Goal: Use online tool/utility: Utilize a website feature to perform a specific function

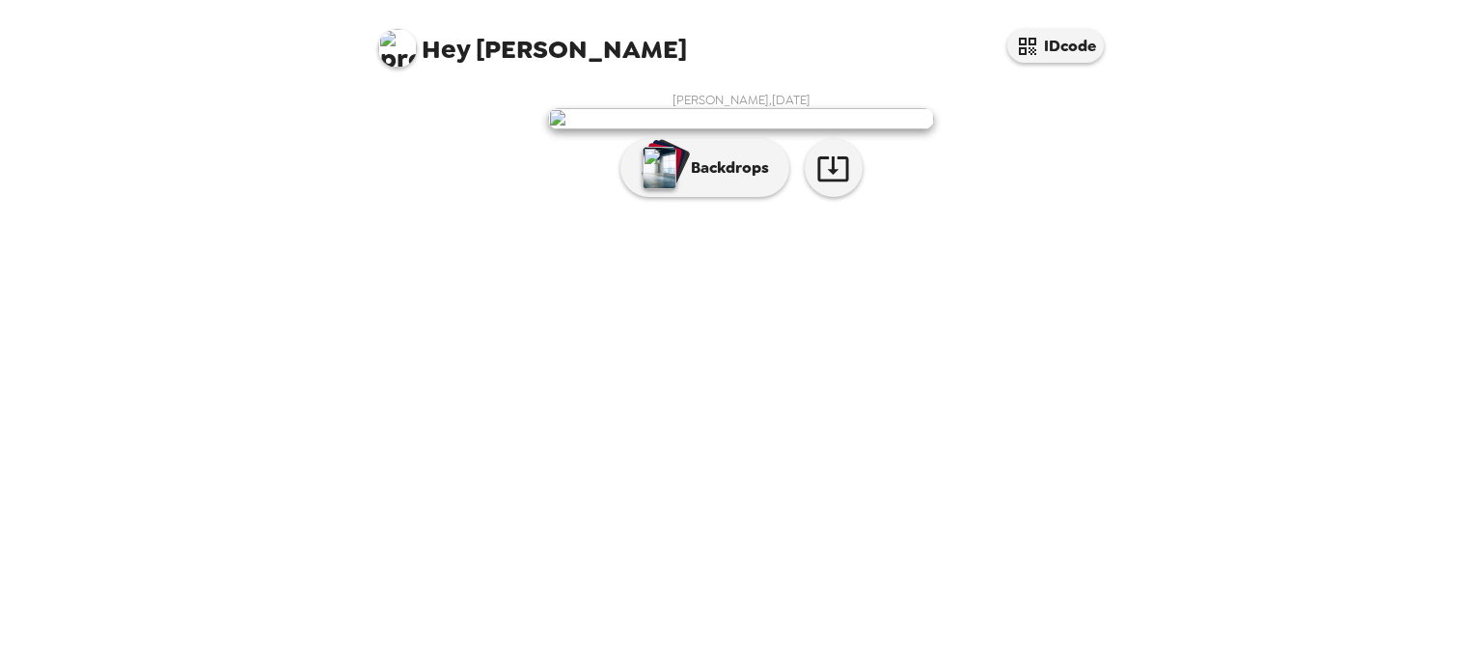
scroll to position [26, 0]
click at [760, 197] on button "Backdrops" at bounding box center [704, 168] width 169 height 58
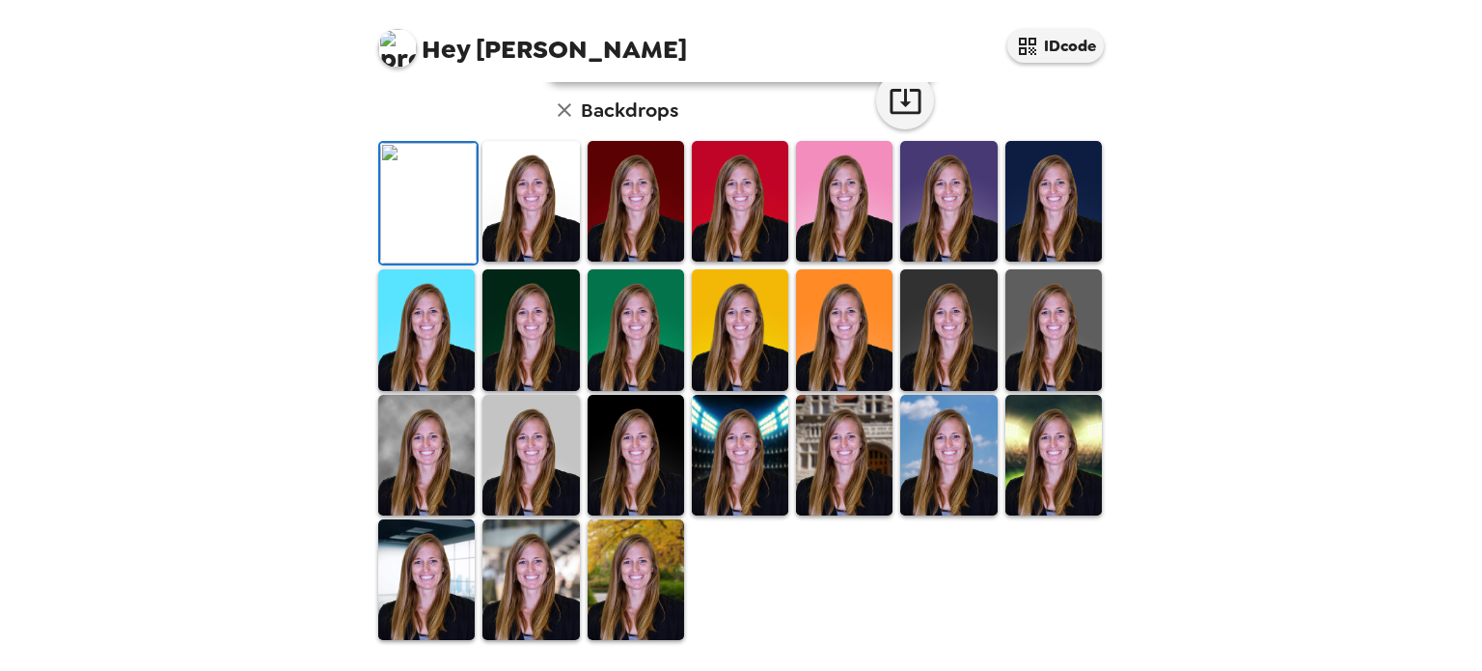
scroll to position [0, 0]
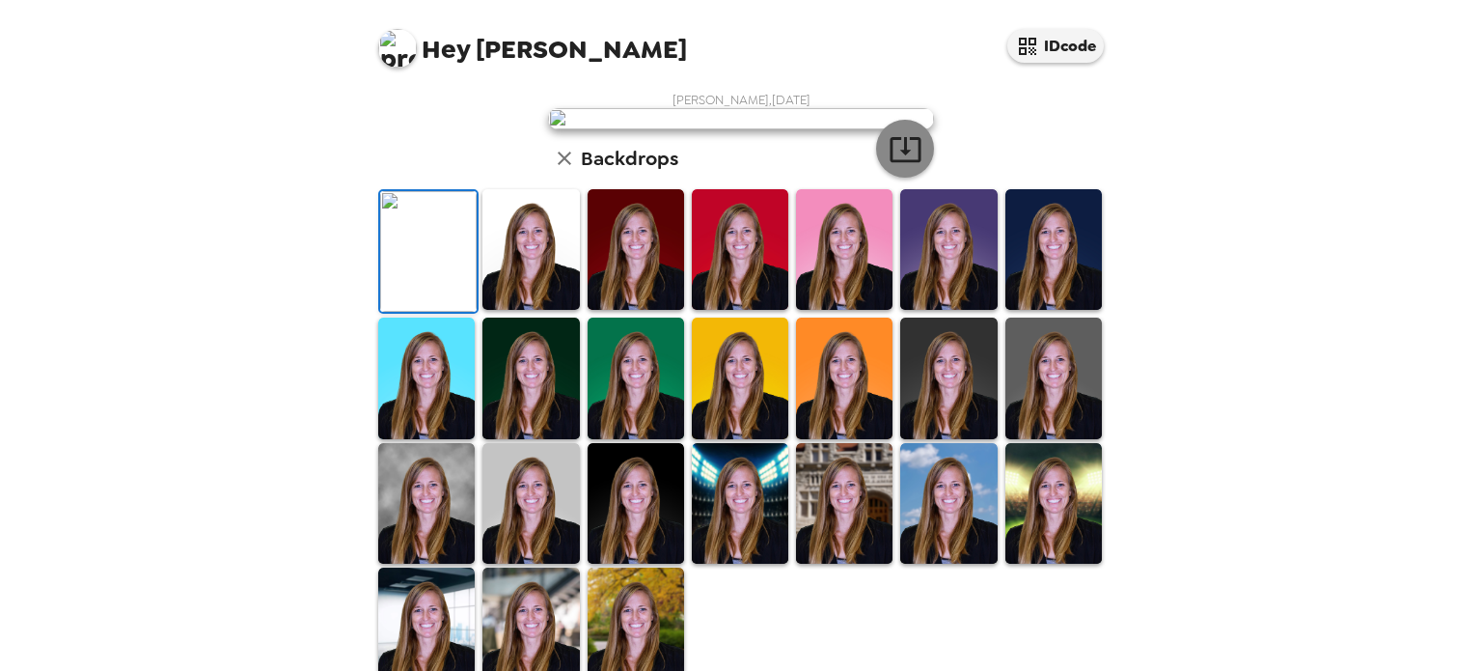
click at [907, 162] on icon "button" at bounding box center [905, 149] width 31 height 25
